Goal: Submit feedback/report problem: Leave review/rating

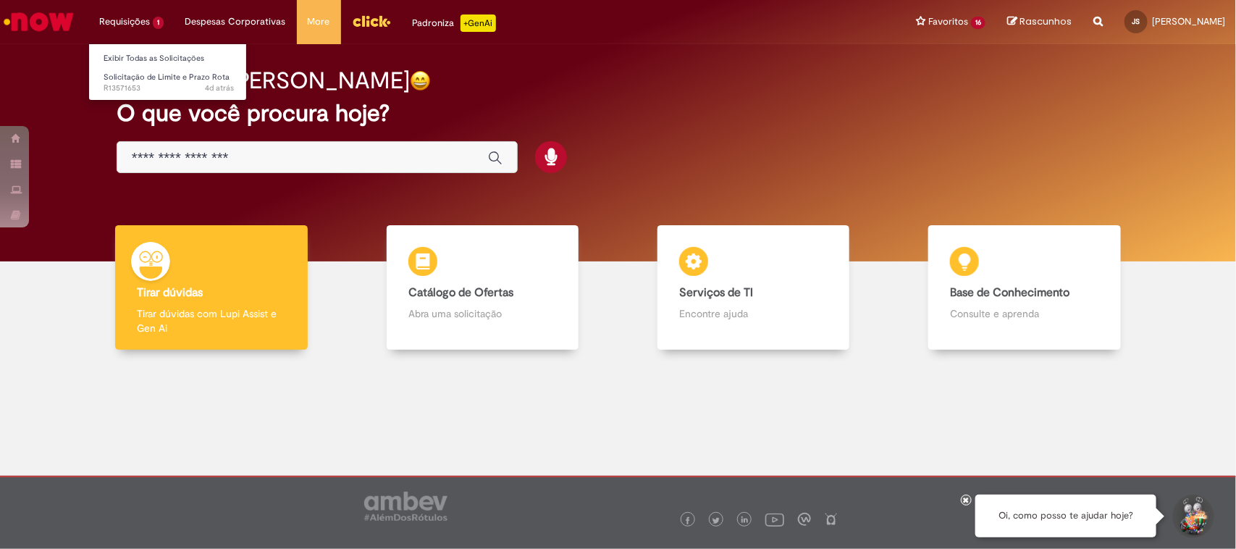
click at [139, 15] on li "Requisições 1 Exibir Todas as Solicitações Solicitação de Limite e Prazo Rota 4…" at bounding box center [131, 21] width 86 height 43
click at [150, 77] on span "Solicitação de Limite e Prazo Rota" at bounding box center [167, 77] width 126 height 11
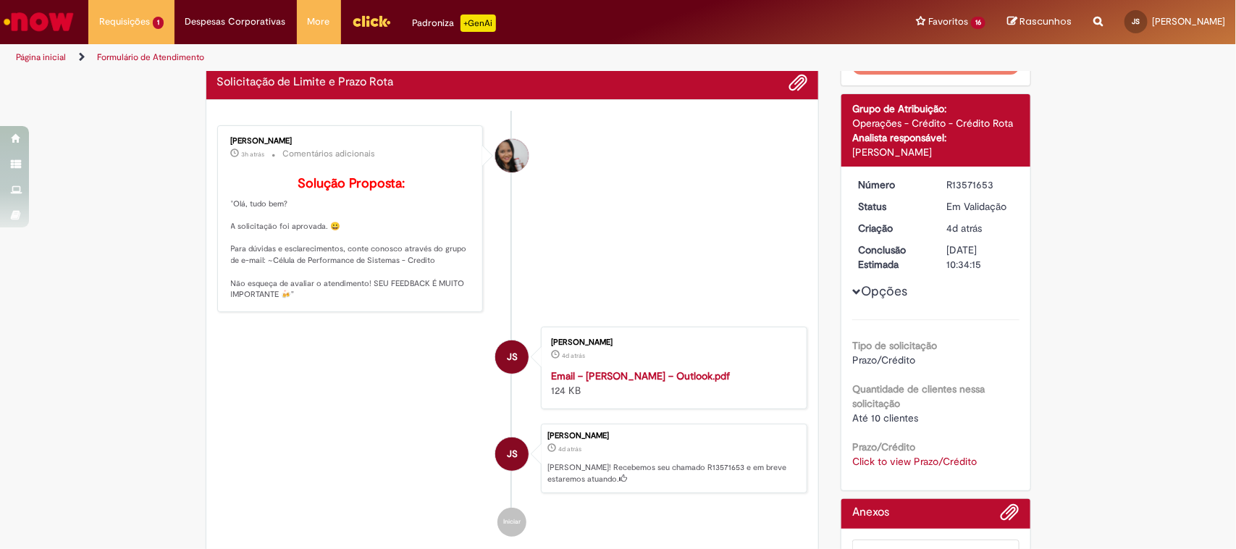
scroll to position [181, 0]
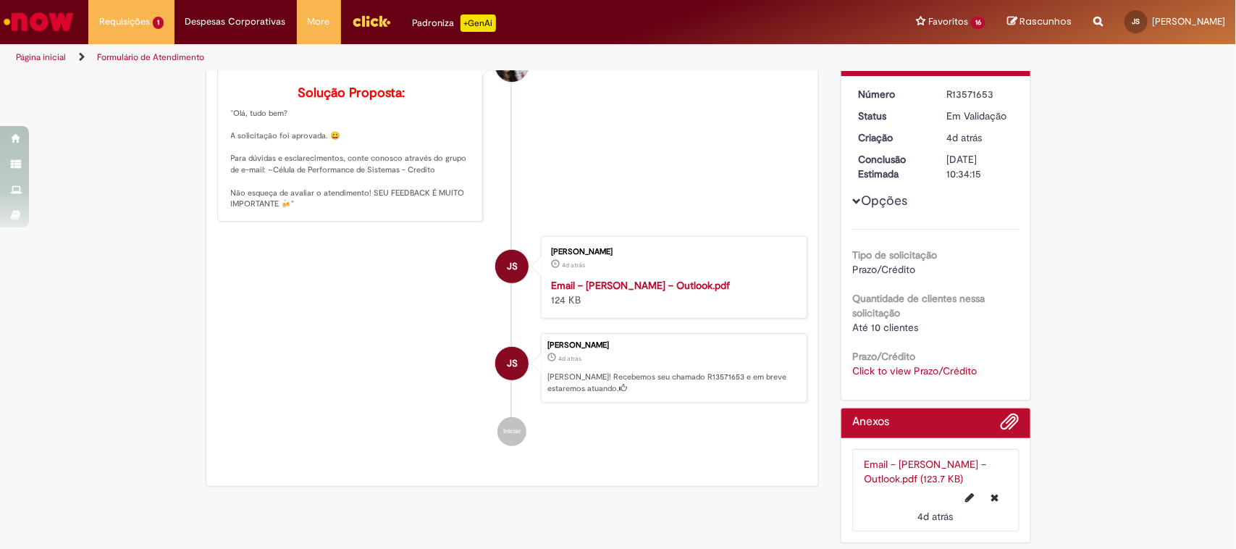
click at [902, 371] on link "Click to view Prazo/Crédito" at bounding box center [914, 370] width 125 height 13
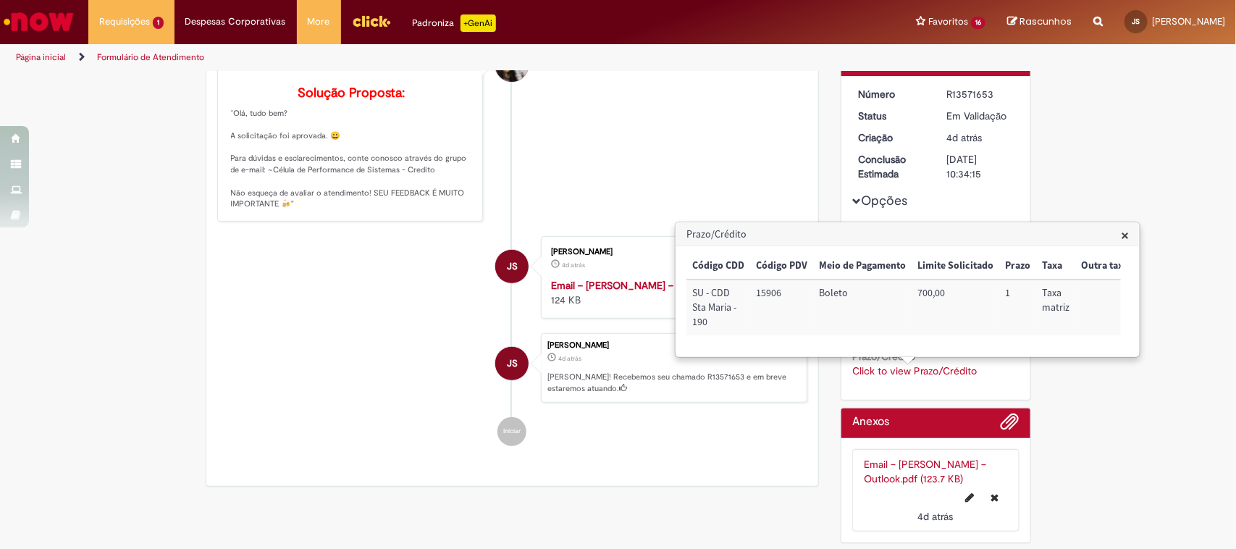
click at [1059, 160] on div "Verificar Código de Barras Aguardando Aprovação Aguardando atendimento Em andam…" at bounding box center [618, 220] width 1236 height 659
click at [1126, 232] on span "×" at bounding box center [1125, 235] width 8 height 20
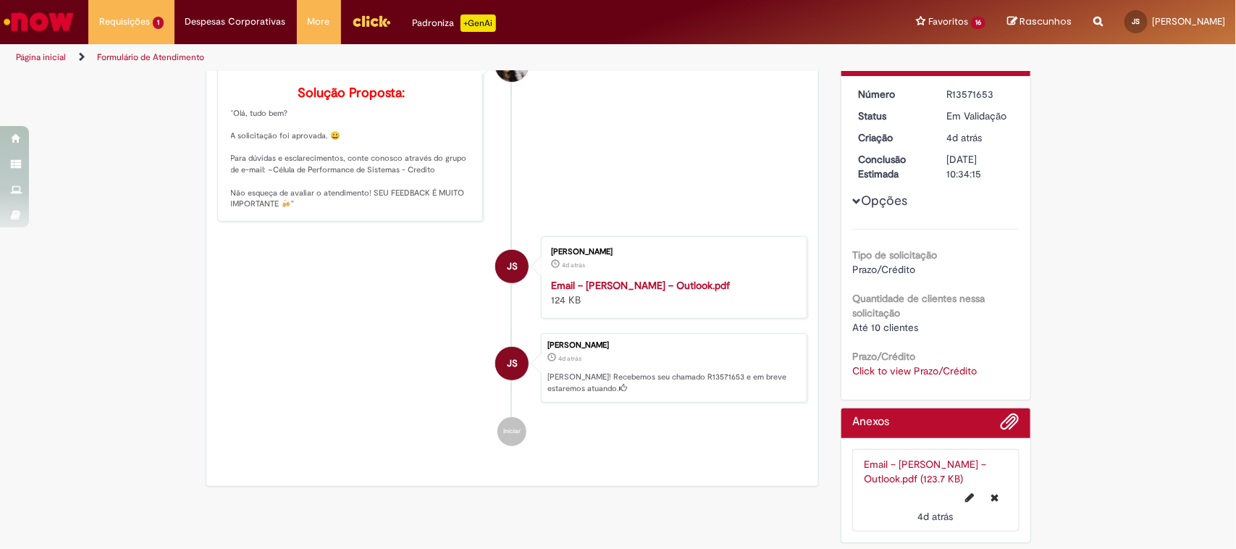
scroll to position [0, 0]
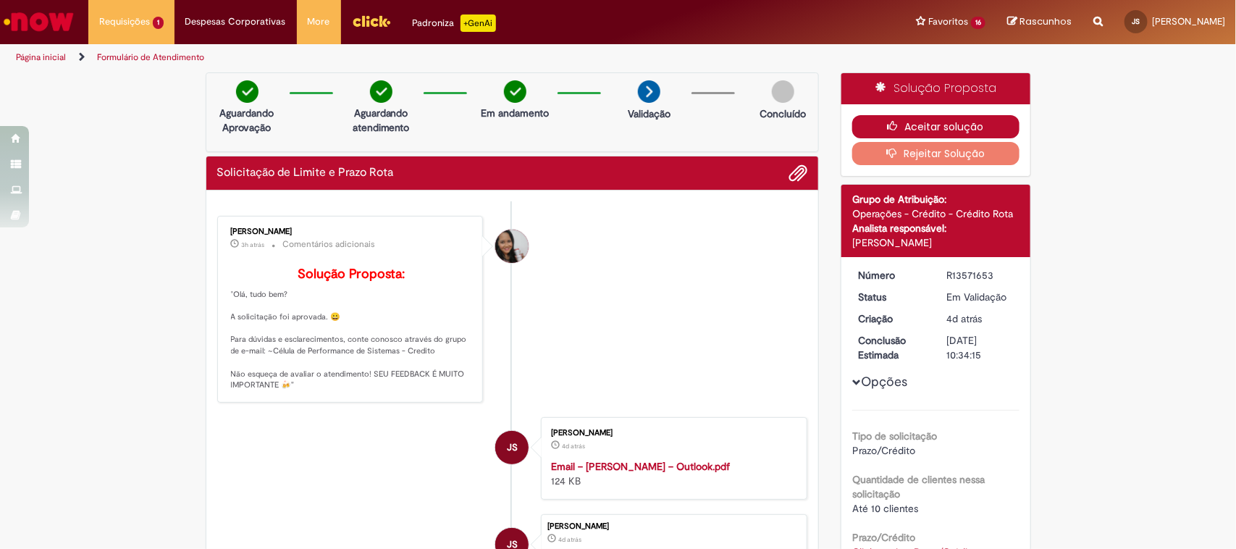
click at [961, 125] on button "Aceitar solução" at bounding box center [935, 126] width 167 height 23
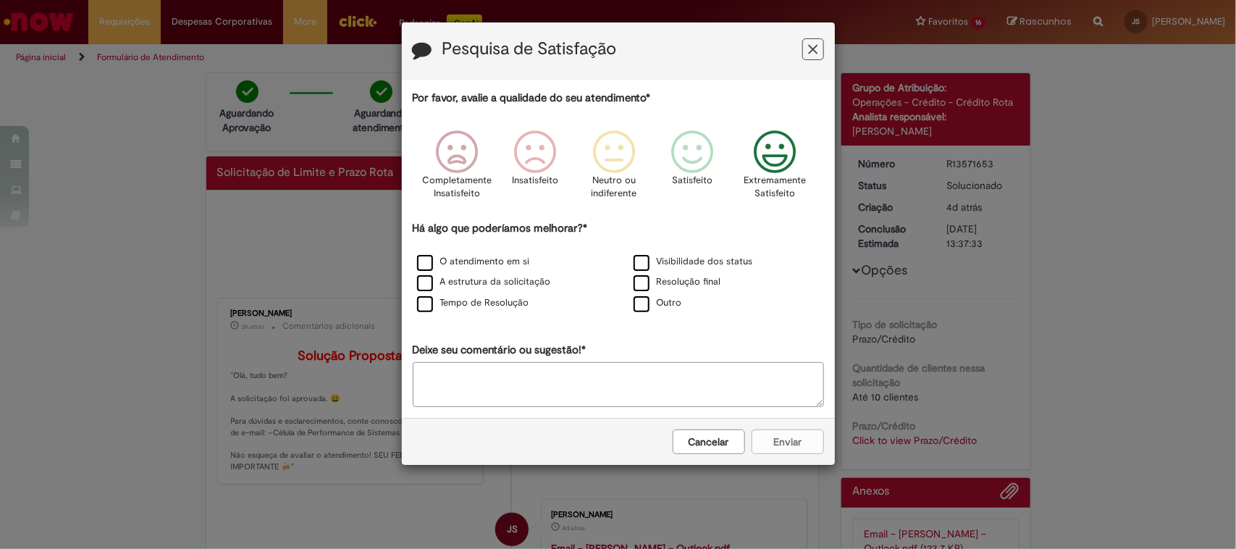
drag, startPoint x: 779, startPoint y: 163, endPoint x: 764, endPoint y: 159, distance: 15.6
click at [777, 160] on icon "Feedback" at bounding box center [774, 151] width 54 height 43
click at [417, 269] on label "O atendimento em si" at bounding box center [473, 262] width 113 height 14
click at [783, 440] on button "Enviar" at bounding box center [788, 441] width 72 height 25
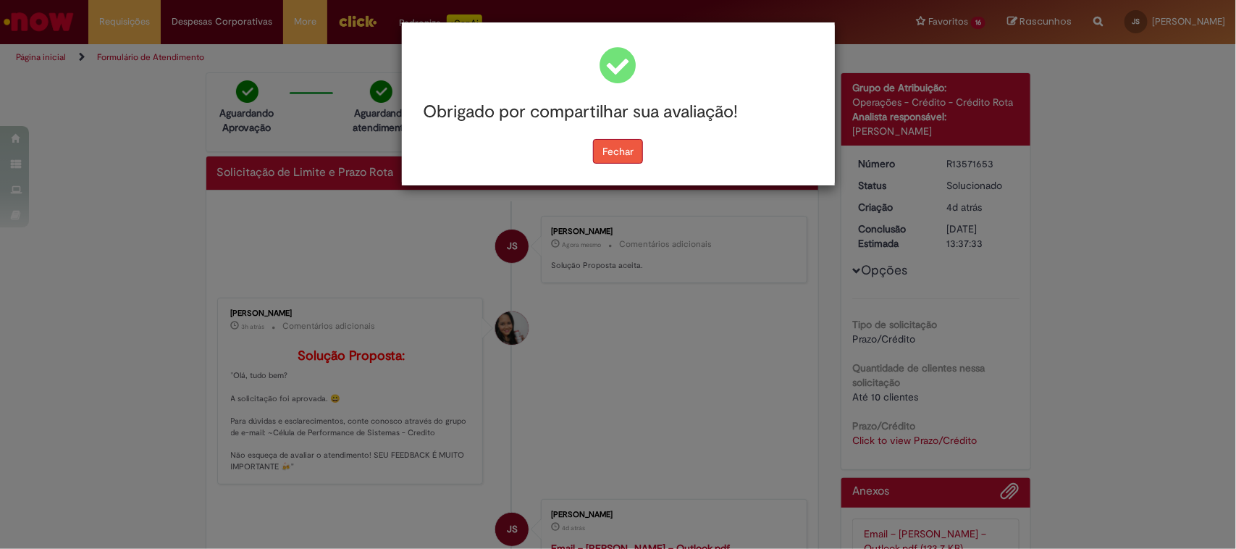
click at [638, 159] on button "Fechar" at bounding box center [618, 151] width 50 height 25
